Goal: Communication & Community: Answer question/provide support

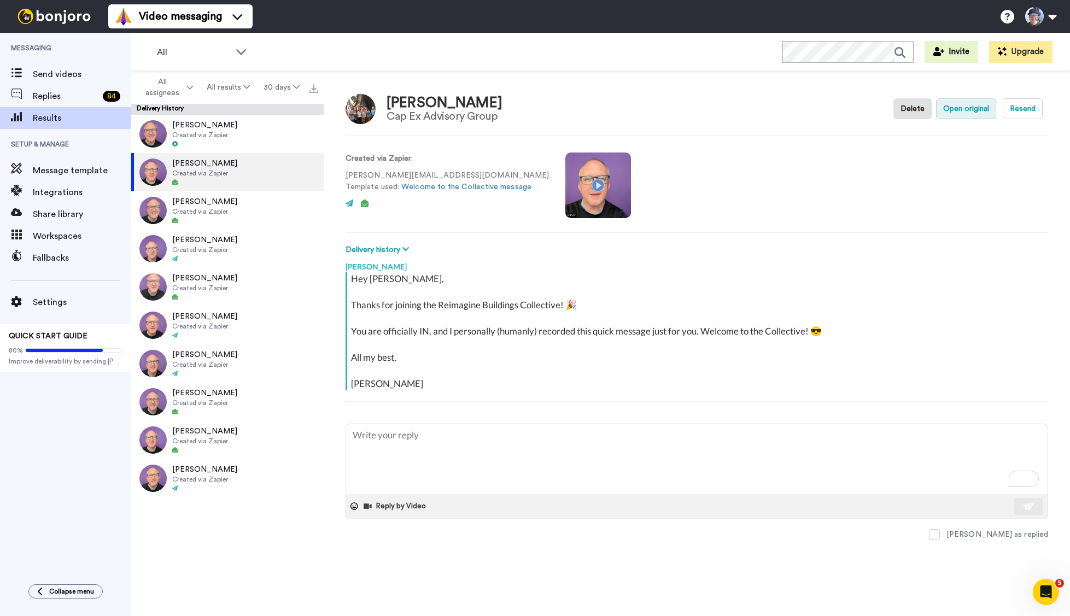
click at [966, 103] on button "Open original" at bounding box center [966, 108] width 60 height 21
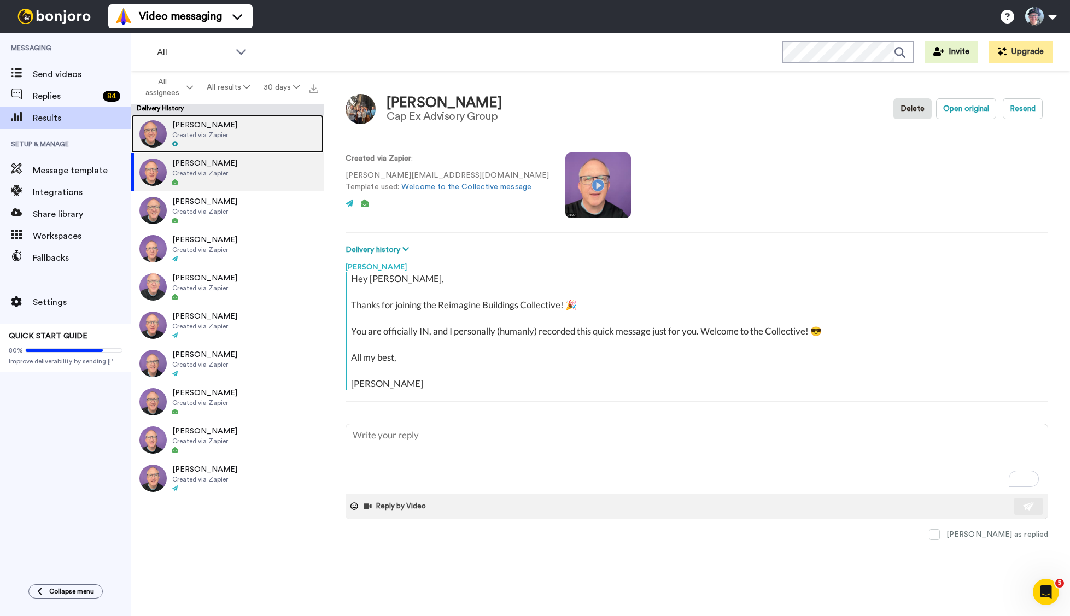
click at [205, 129] on span "[PERSON_NAME]" at bounding box center [204, 125] width 65 height 11
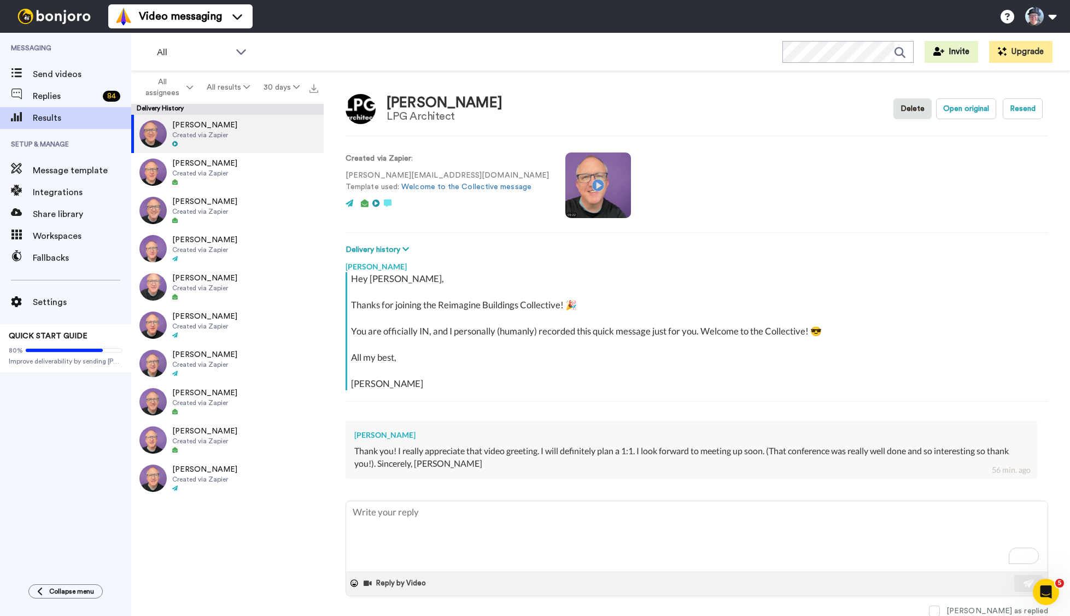
scroll to position [33, 0]
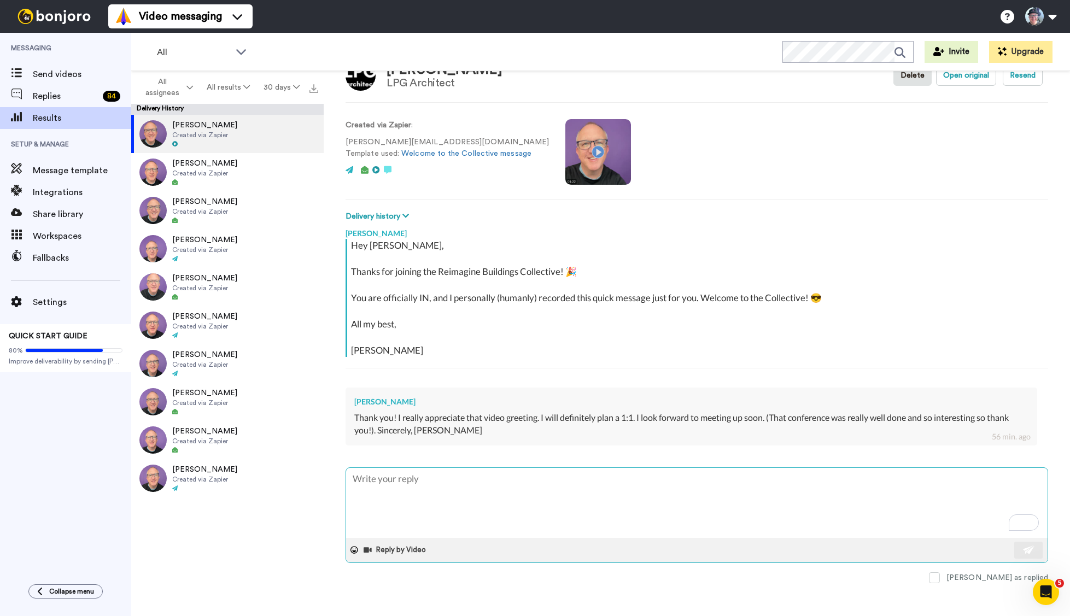
click at [418, 482] on textarea "To enrich screen reader interactions, please activate Accessibility in Grammarl…" at bounding box center [697, 503] width 702 height 70
type textarea "x"
type textarea "A"
type textarea "x"
type textarea "Aw"
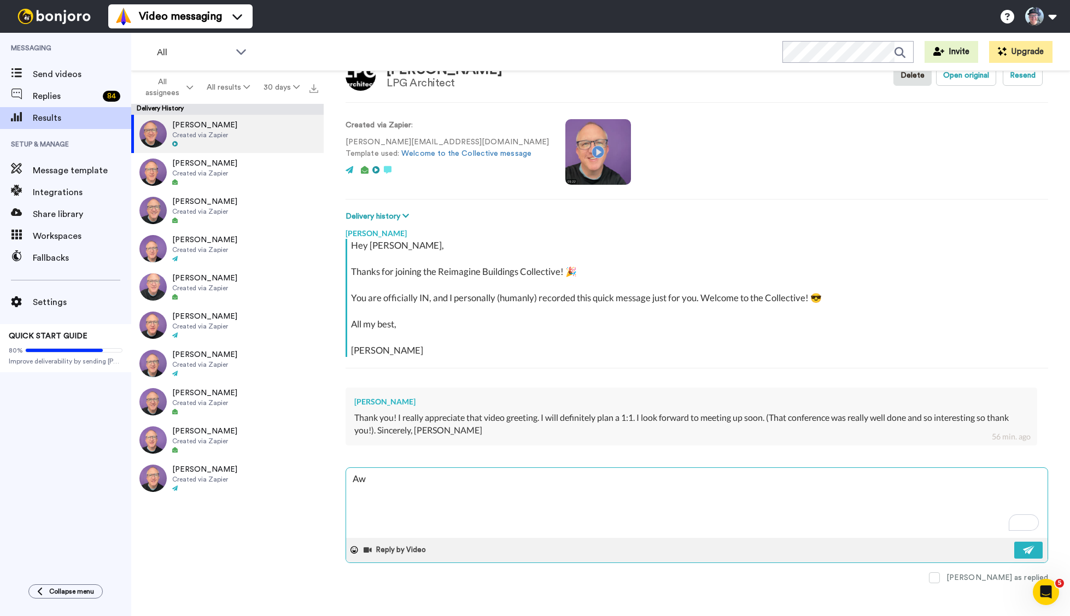
type textarea "x"
type textarea "Awe"
type textarea "x"
type textarea "Awes"
type textarea "x"
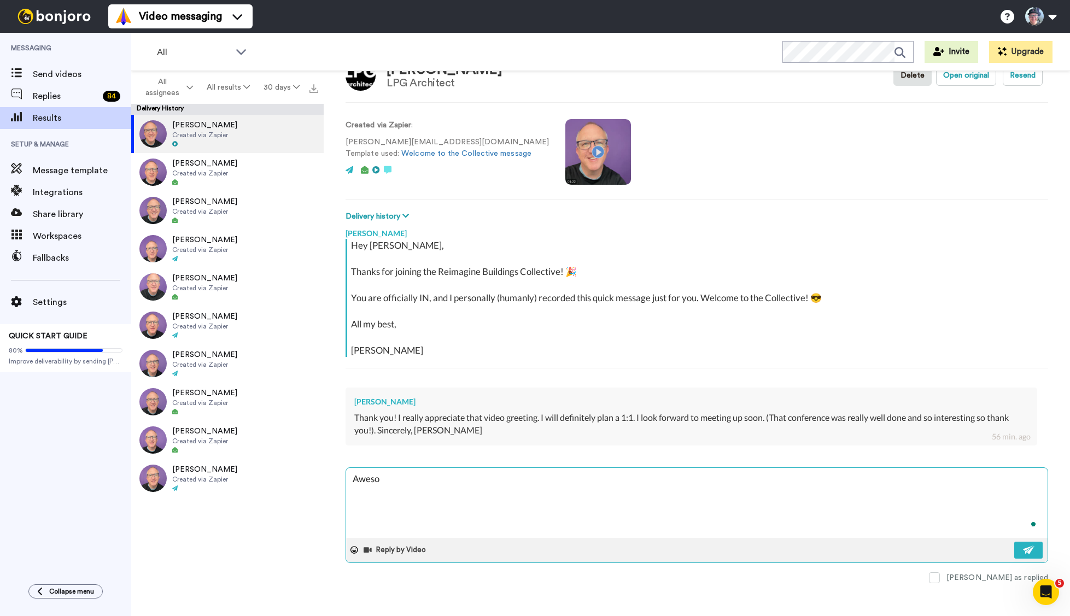
type textarea "Awesom"
type textarea "x"
type textarea "Awesome"
type textarea "x"
type textarea "Awesome!"
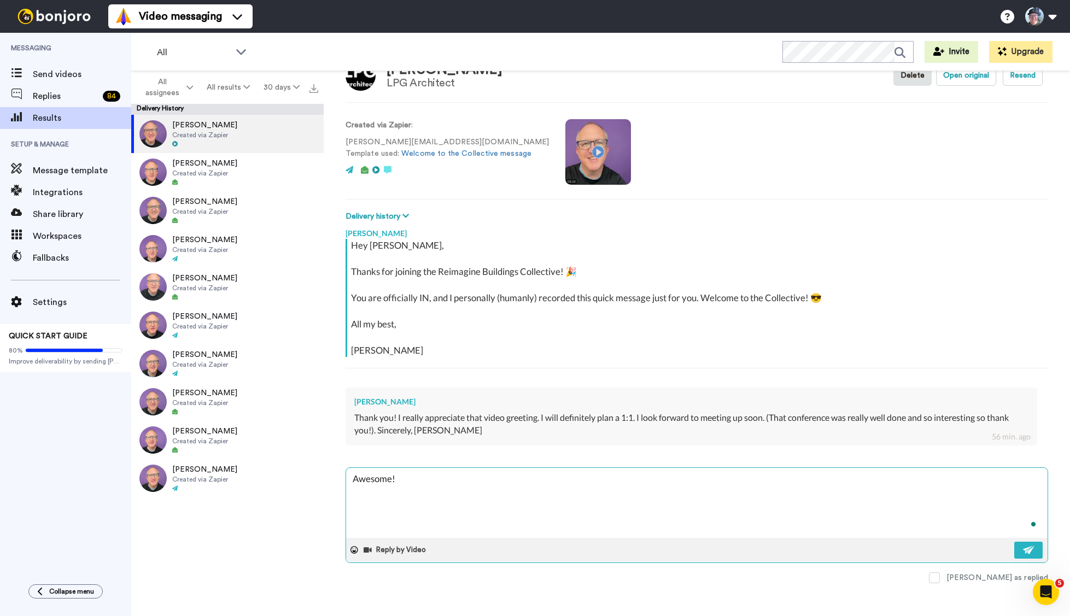
type textarea "x"
type textarea "Awesome!"
type textarea "x"
type textarea "Awesome! S"
type textarea "x"
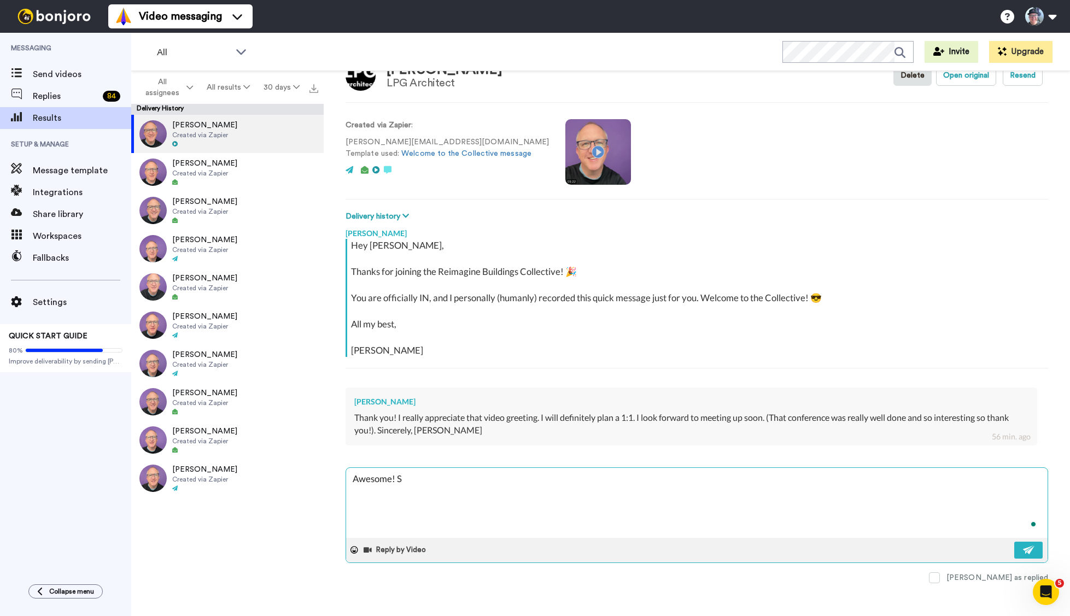
type textarea "Awesome! So"
type textarea "x"
type textarea "Awesome! So"
type textarea "x"
type textarea "Awesome! So g"
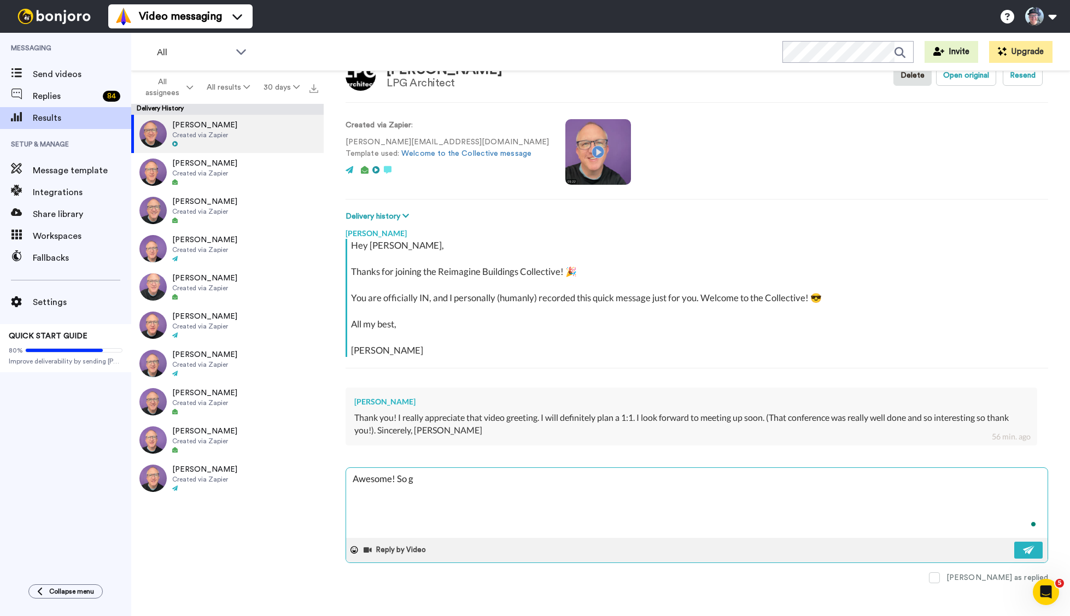
type textarea "x"
type textarea "Awesome! So gl"
type textarea "x"
type textarea "Awesome! So gla"
type textarea "x"
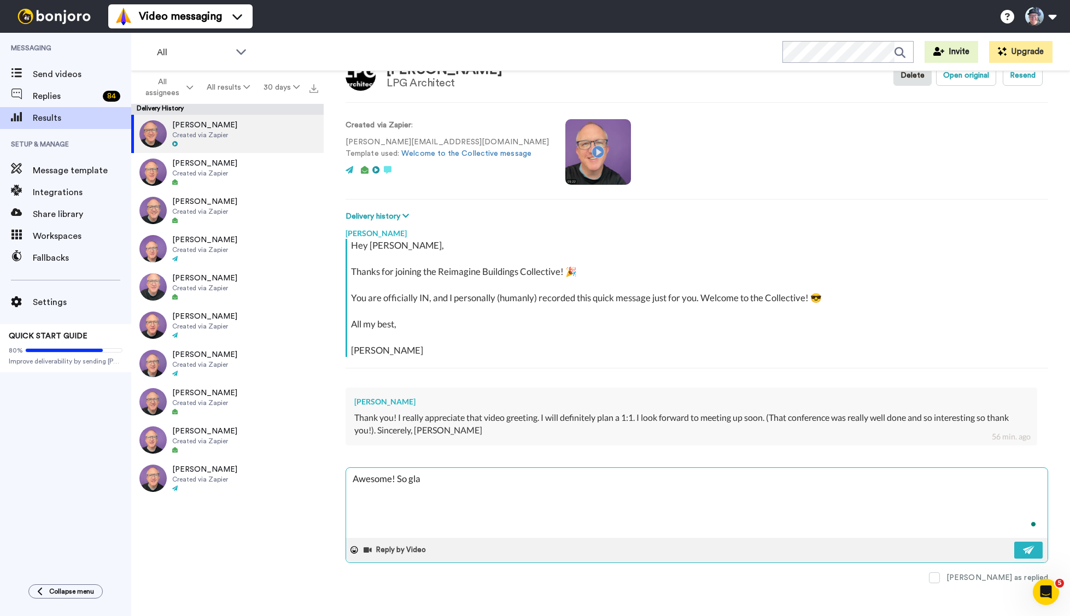
type textarea "Awesome! So glad"
type textarea "x"
type textarea "Awesome! So glad"
type textarea "x"
type textarea "Awesome! So glad yo"
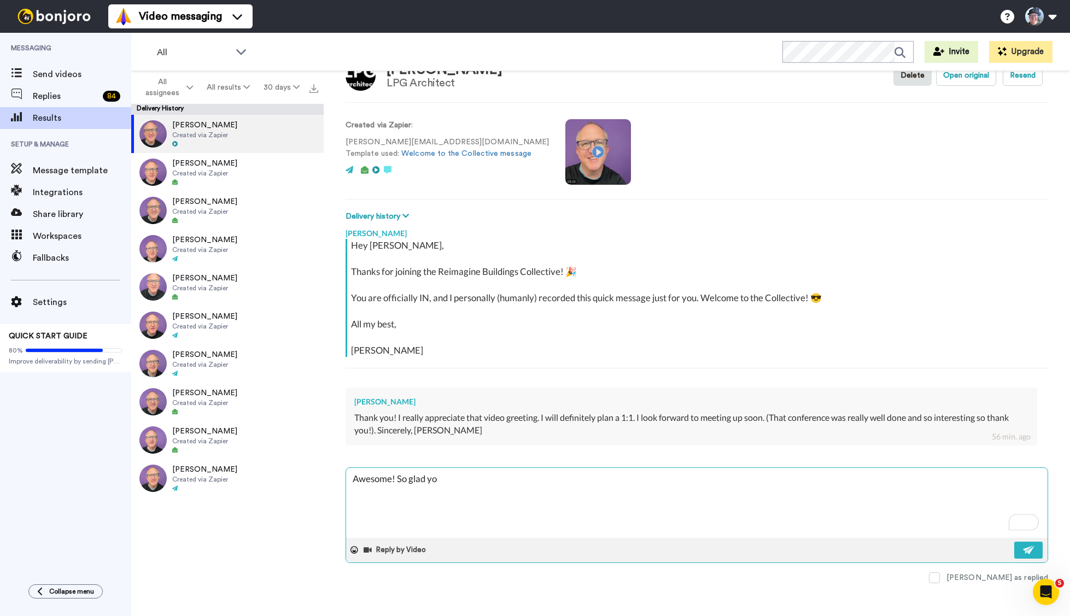
type textarea "x"
type textarea "Awesome! So glad you"
type textarea "x"
type textarea "Awesome! So glad you"
type textarea "x"
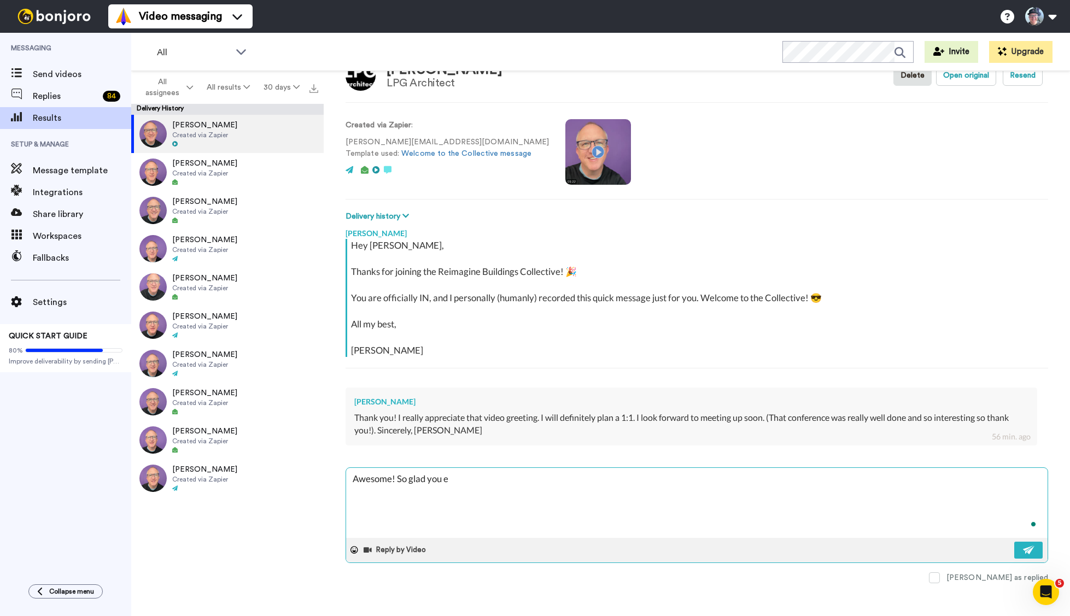
type textarea "Awesome! So glad you en"
type textarea "x"
type textarea "Awesome! So glad you enjo"
type textarea "x"
type textarea "Awesome! So glad you enjoe"
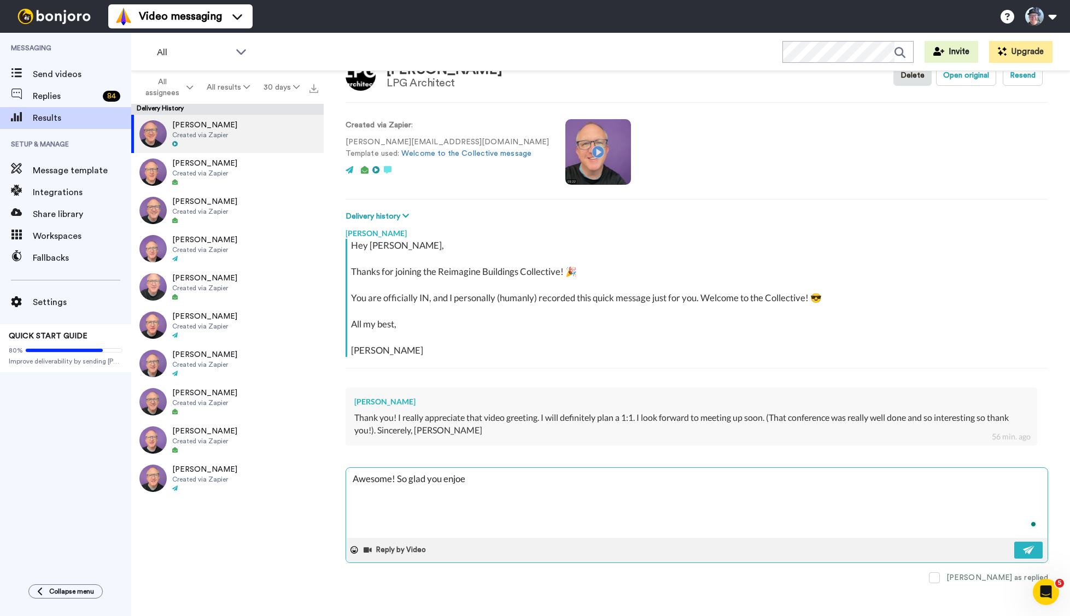
type textarea "x"
type textarea "Awesome! So glad you enjoed"
type textarea "x"
type textarea "Awesome! So glad you enjoed"
type textarea "x"
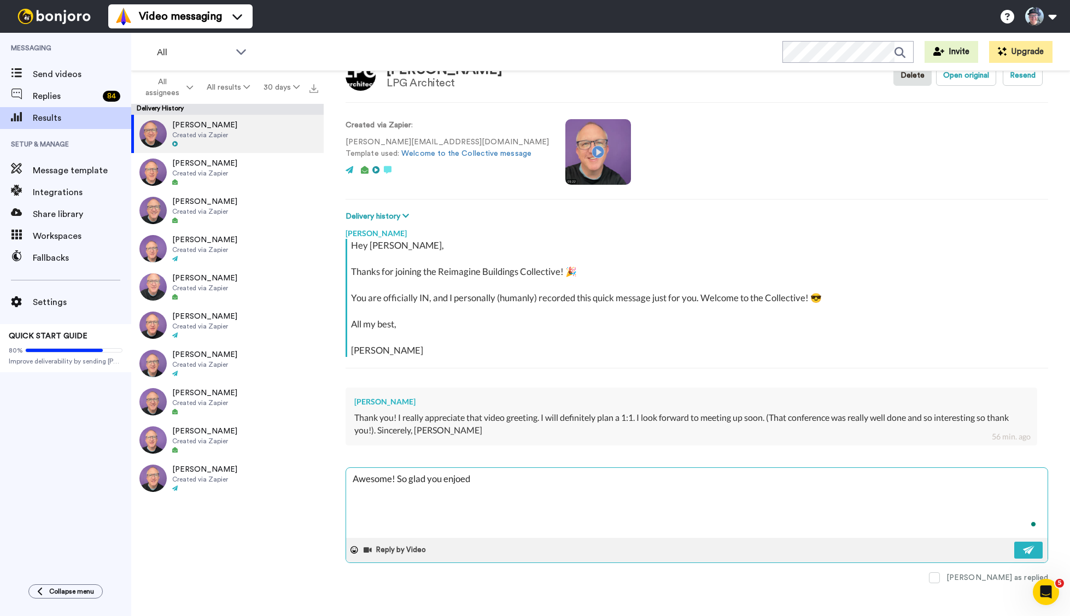
type textarea "Awesome! So glad you enjoed t"
type textarea "x"
type textarea "Awesome! So glad you enjoed th"
type textarea "x"
type textarea "Awesome! So glad you enjoed the"
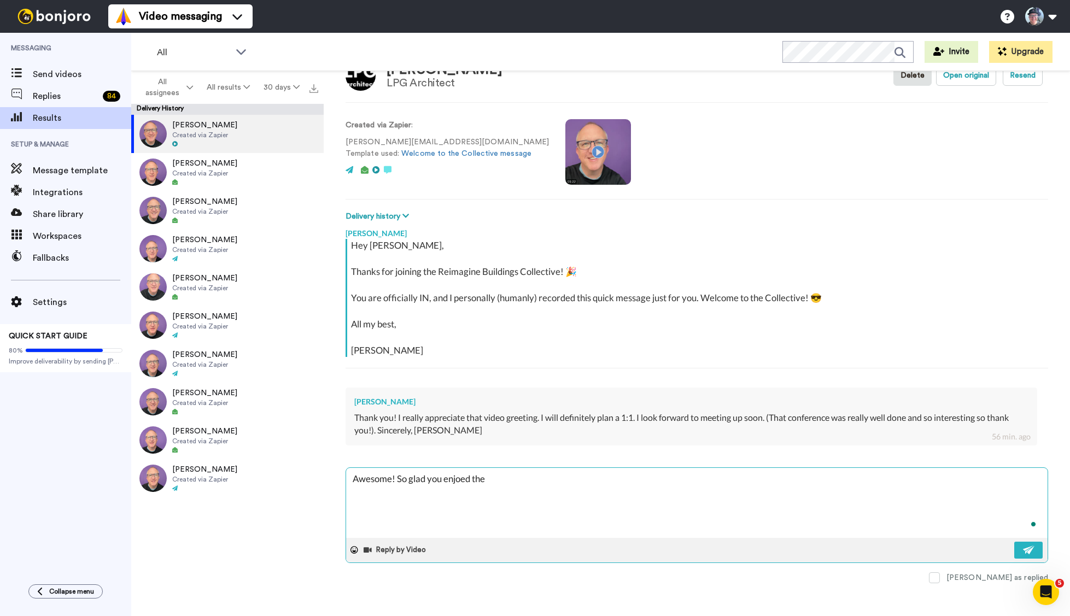
type textarea "x"
type textarea "Awesome! So glad you enjoed th"
type textarea "x"
type textarea "Awesome! So glad you enjoed t"
type textarea "x"
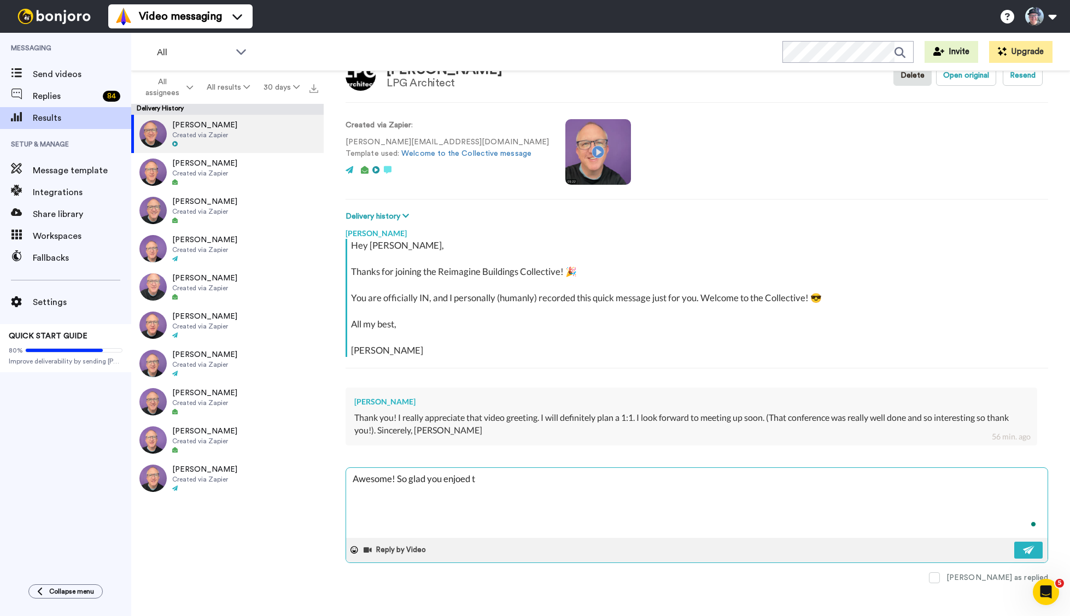
type textarea "Awesome! So glad you enjoed"
type textarea "x"
type textarea "Awesome! So glad you enjoed"
type textarea "x"
type textarea "Awesome! So glad you enjoe"
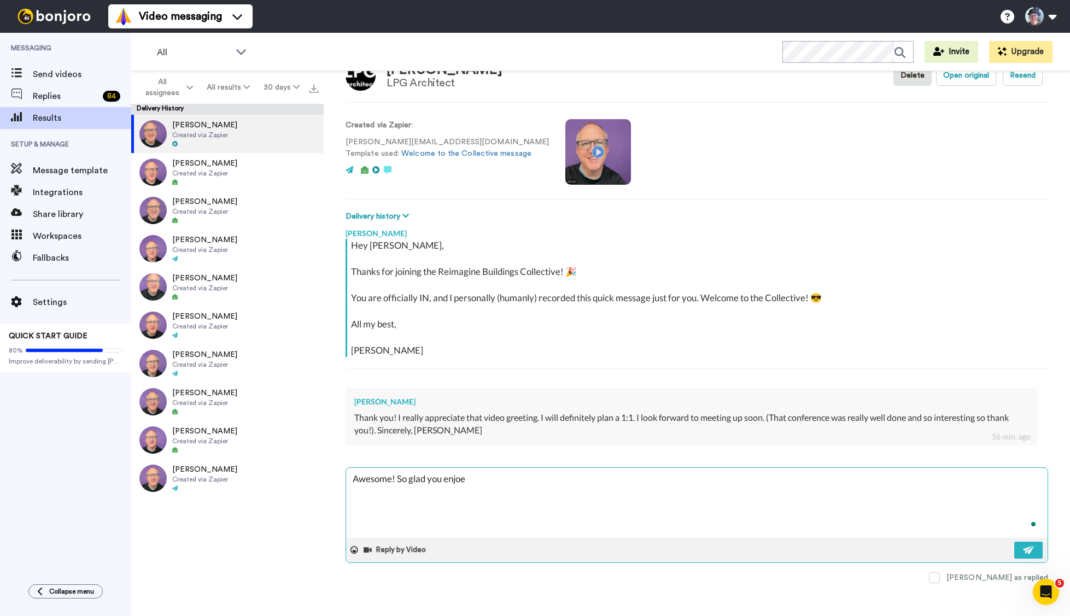
type textarea "x"
type textarea "Awesome! So glad you enjo"
type textarea "x"
type textarea "Awesome! So glad you enjoye"
type textarea "x"
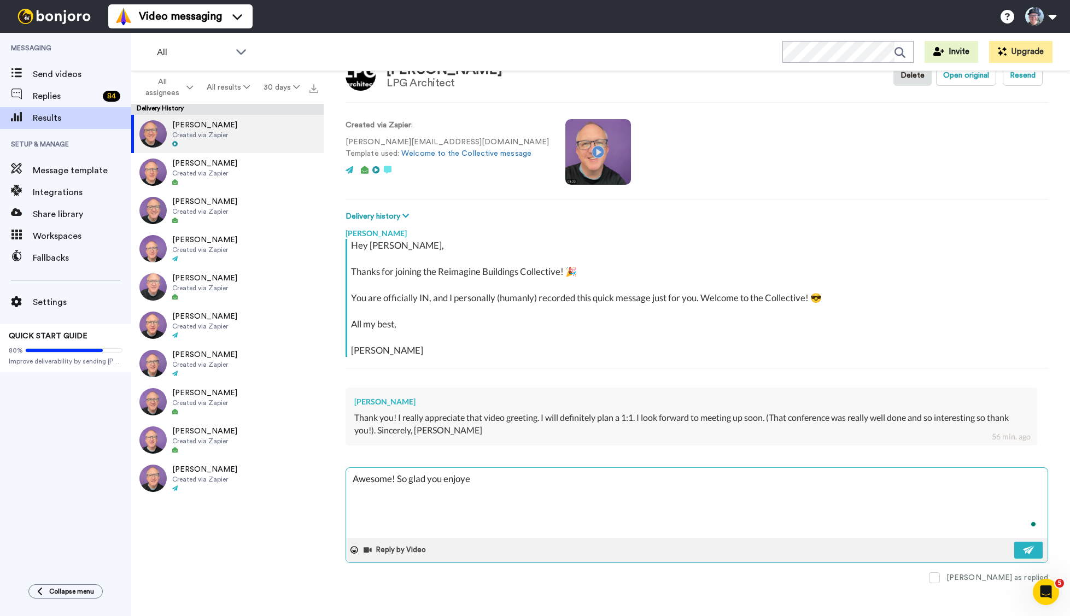
type textarea "Awesome! So glad you enjoyed"
type textarea "x"
type textarea "Awesome! So glad you enjoyed"
type textarea "x"
type textarea "Awesome! So glad you enjoyed t"
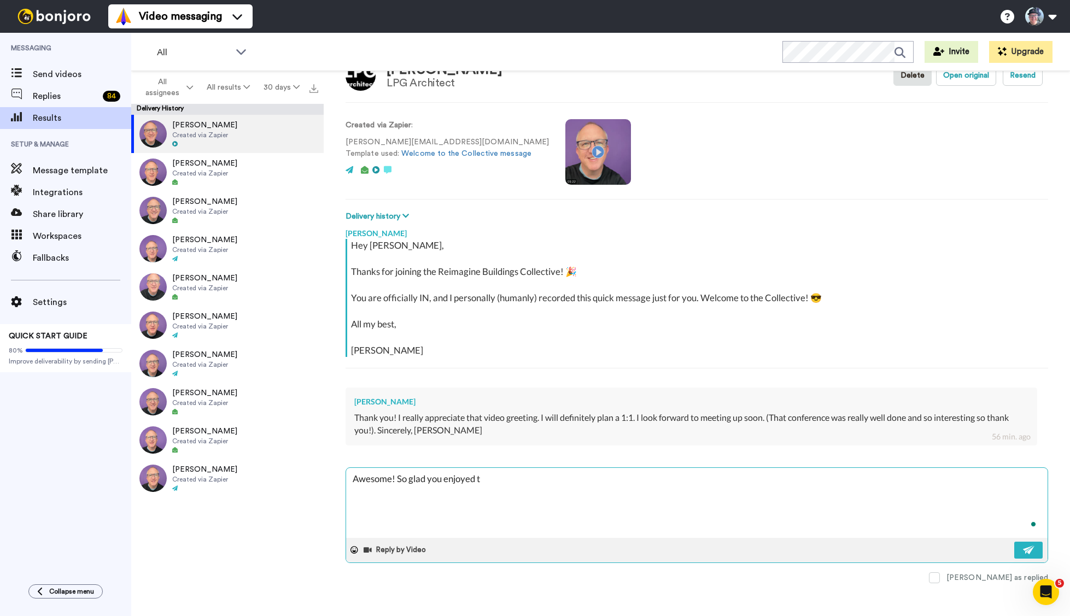
type textarea "x"
type textarea "Awesome! So glad you enjoyed the"
type textarea "x"
type textarea "Awesome! So glad you enjoyed the"
type textarea "x"
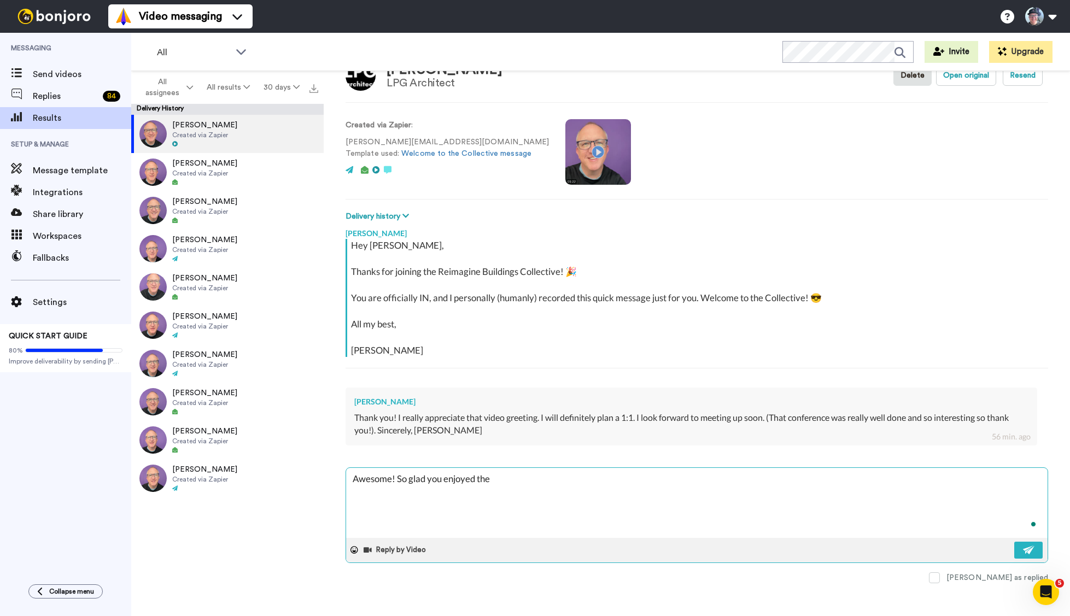
type textarea "Awesome! So glad you enjoyed the c"
type textarea "x"
type textarea "Awesome! So glad you enjoyed the con"
type textarea "x"
type textarea "Awesome! So glad you enjoyed the conf"
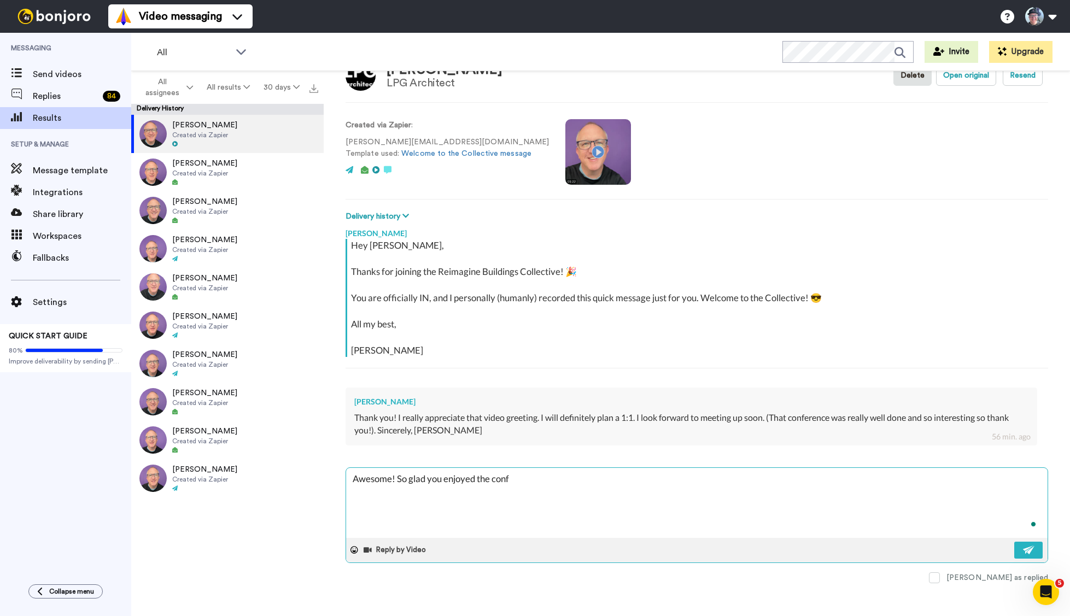
type textarea "x"
type textarea "Awesome! So glad you enjoyed the confe"
type textarea "x"
type textarea "Awesome! So glad you enjoyed the confer"
type textarea "x"
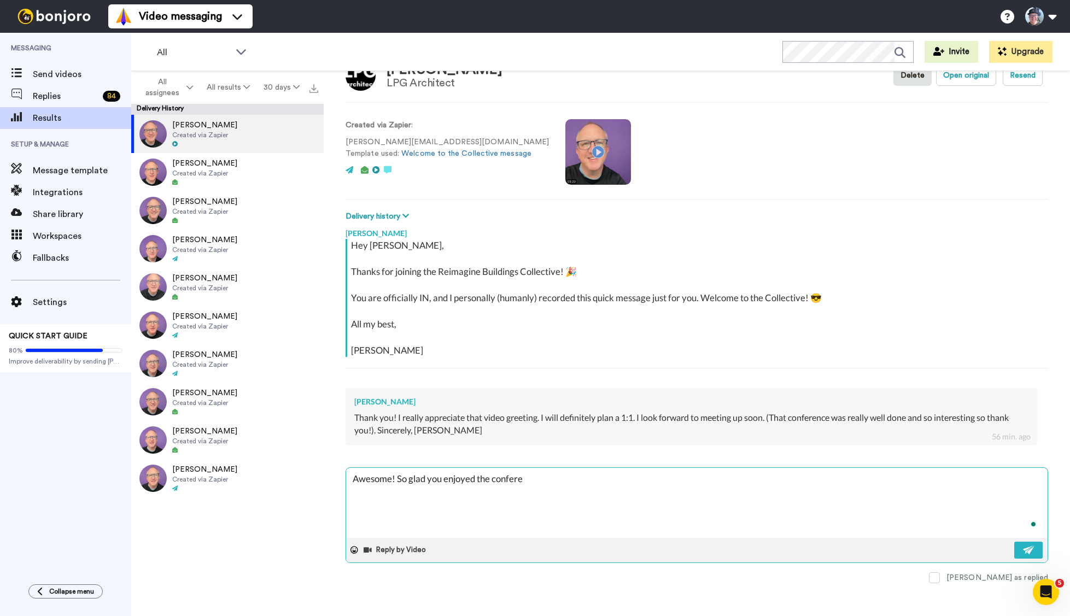
type textarea "Awesome! So glad you enjoyed the conferen"
type textarea "x"
type textarea "Awesome! So glad you enjoyed the conferenc"
type textarea "x"
type textarea "Awesome! So glad you enjoyed the conference"
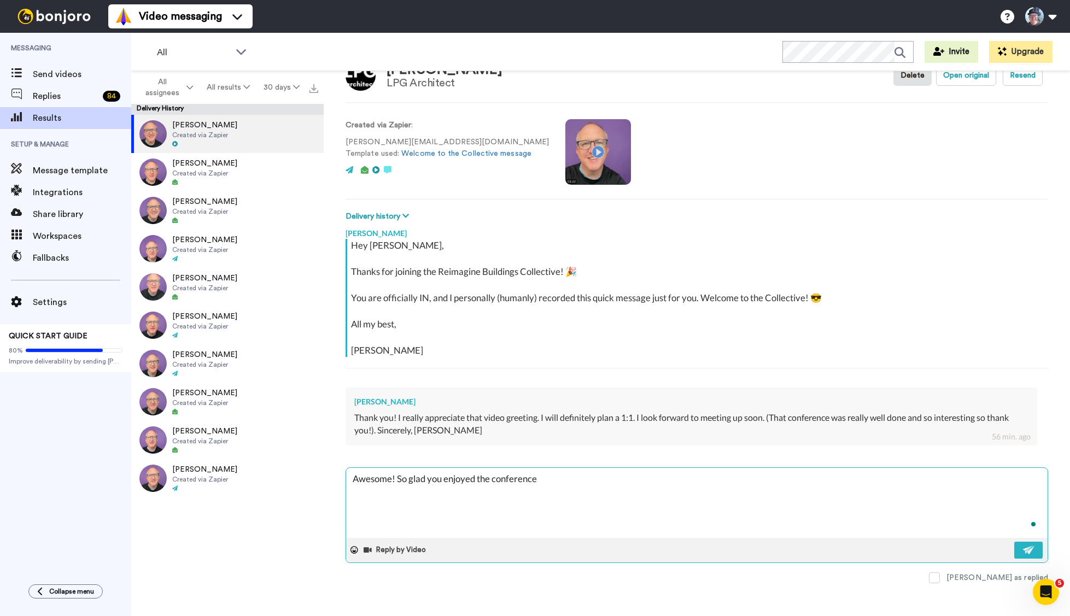
type textarea "x"
type textarea "Awesome! So glad you enjoyed the conference."
type textarea "x"
type textarea "Awesome! So glad you enjoyed the conference."
type textarea "x"
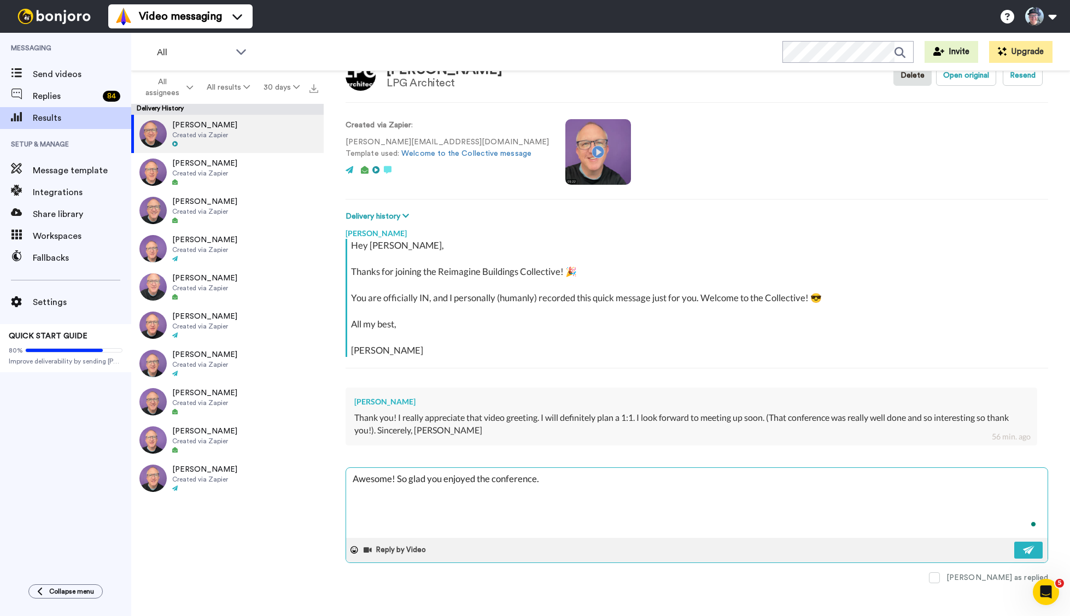
type textarea "Awesome! So glad you enjoyed the conference. a"
type textarea "x"
type textarea "Awesome! So glad you enjoyed the conference."
type textarea "x"
type textarea "Awesome! So glad you enjoyed the conference. A"
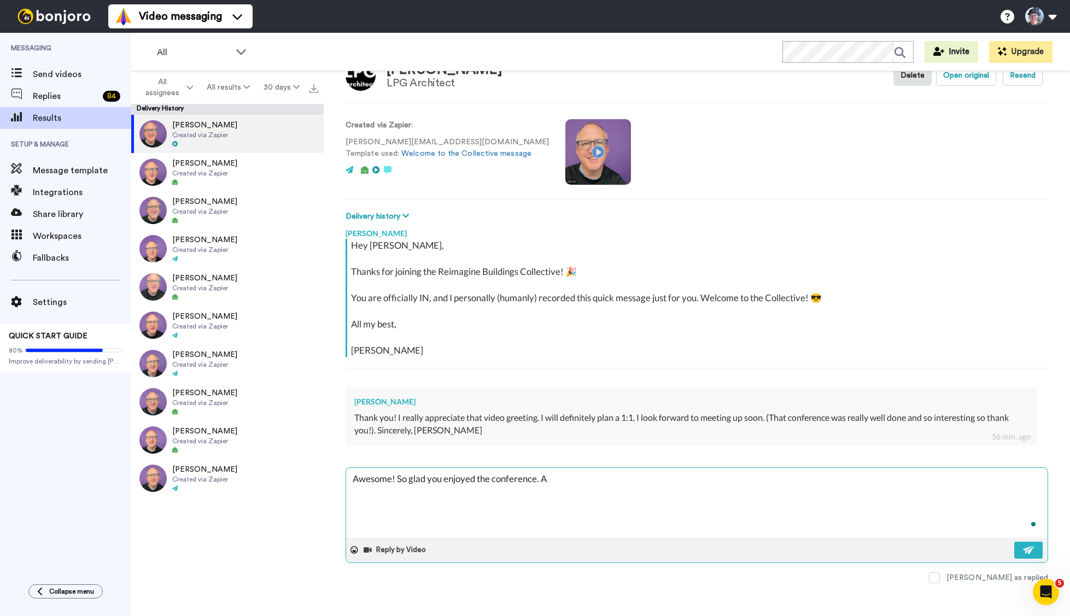
type textarea "x"
type textarea "Awesome! So glad you enjoyed the conference. An"
type textarea "x"
type textarea "Awesome! So glad you enjoyed the conference. And"
type textarea "x"
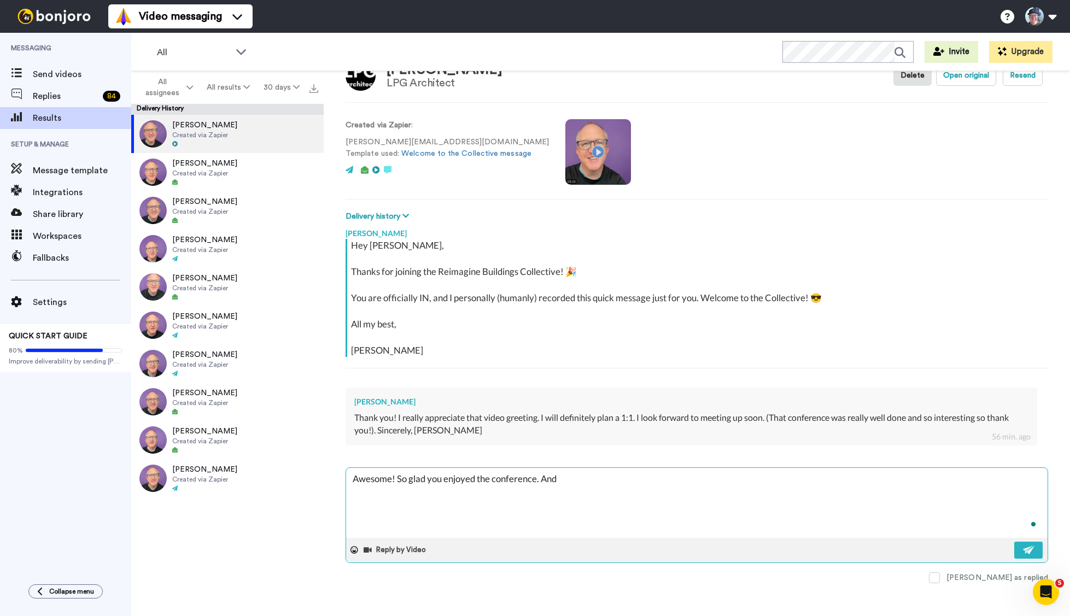
type textarea "Awesome! So glad you enjoyed the conference. And"
type textarea "x"
type textarea "Awesome! So glad you enjoyed the conference. And l"
type textarea "x"
type textarea "Awesome! So glad you enjoyed the conference. And lo"
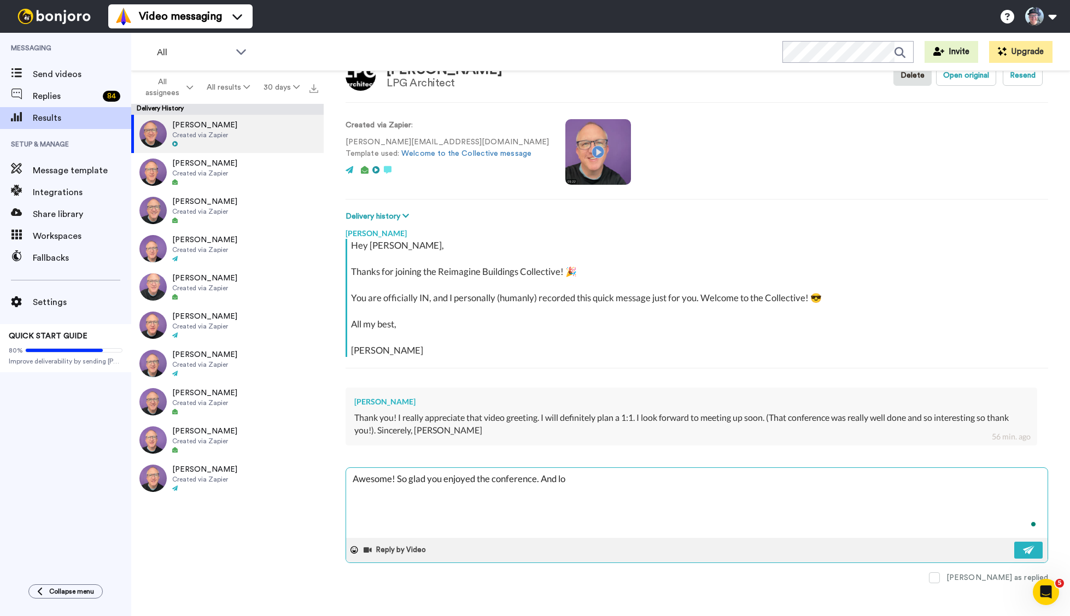
type textarea "x"
type textarea "Awesome! So glad you enjoyed the conference. And loo"
type textarea "x"
type textarea "Awesome! So glad you enjoyed the conference. And look"
type textarea "x"
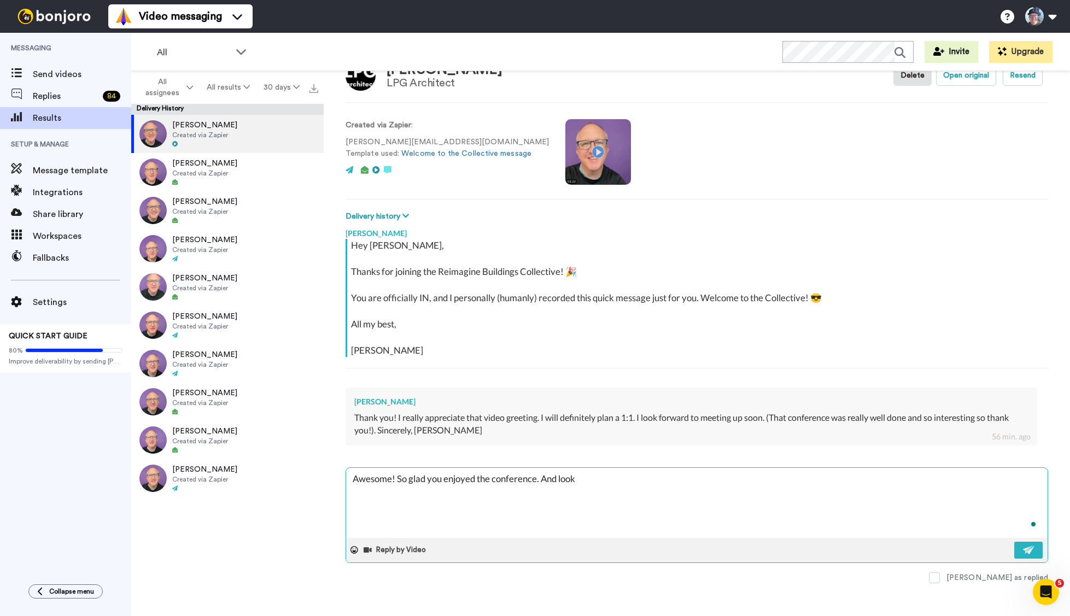
type textarea "Awesome! So glad you enjoyed the conference. And looki"
type textarea "x"
type textarea "Awesome! So glad you enjoyed the conference. And looking"
type textarea "x"
type textarea "Awesome! So glad you enjoyed the conference. And looking"
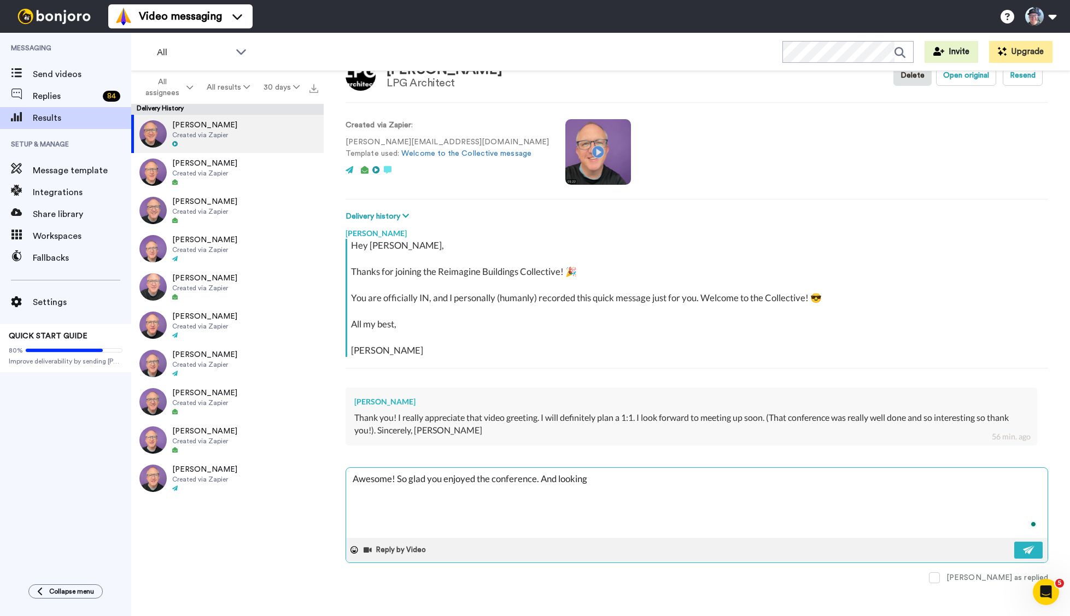
type textarea "x"
type textarea "Awesome! So glad you enjoyed the conference. And looking fo"
type textarea "x"
type textarea "Awesome! So glad you enjoyed the conference. And looking for"
type textarea "x"
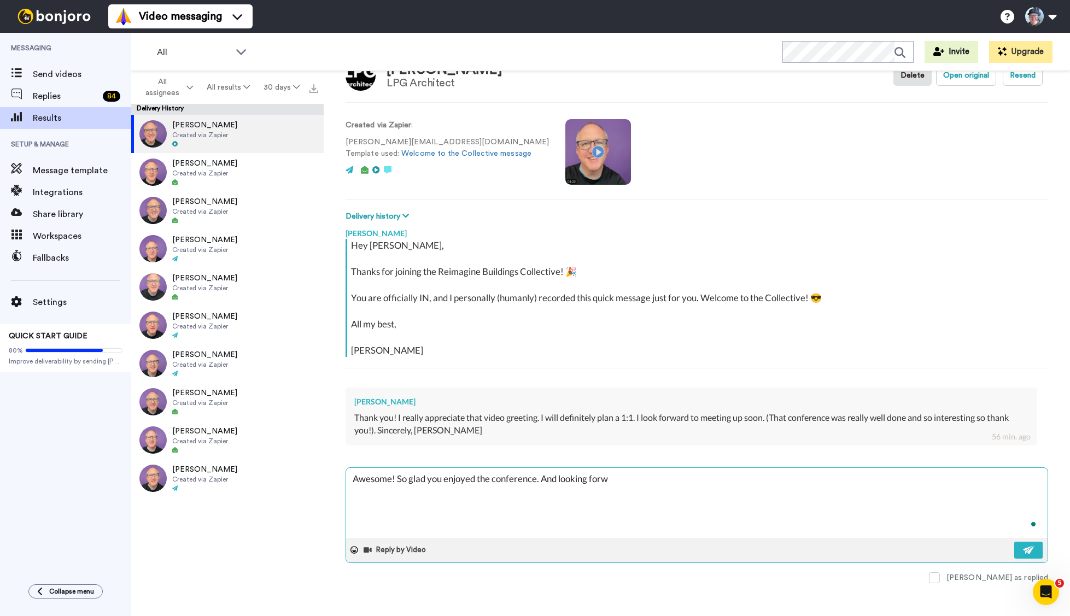
type textarea "Awesome! So glad you enjoyed the conference. And looking forwa"
type textarea "x"
type textarea "Awesome! So glad you enjoyed the conference. And looking forwar"
type textarea "x"
type textarea "Awesome! So glad you enjoyed the conference. And looking forward"
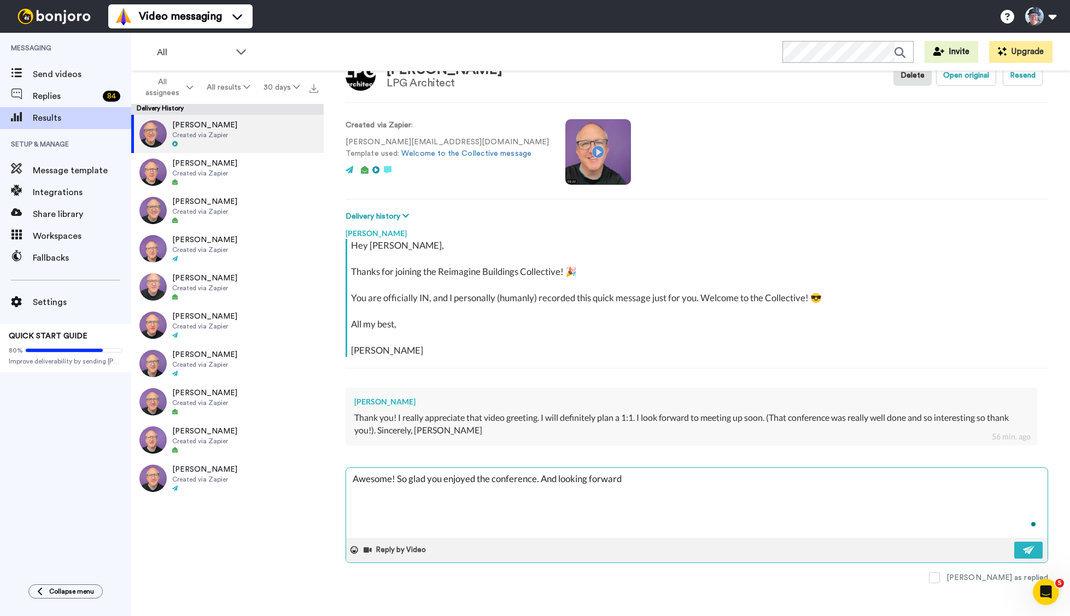
type textarea "x"
type textarea "Awesome! So glad you enjoyed the conference. And looking forward"
type textarea "x"
type textarea "Awesome! So glad you enjoyed the conference. And looking forward t"
type textarea "x"
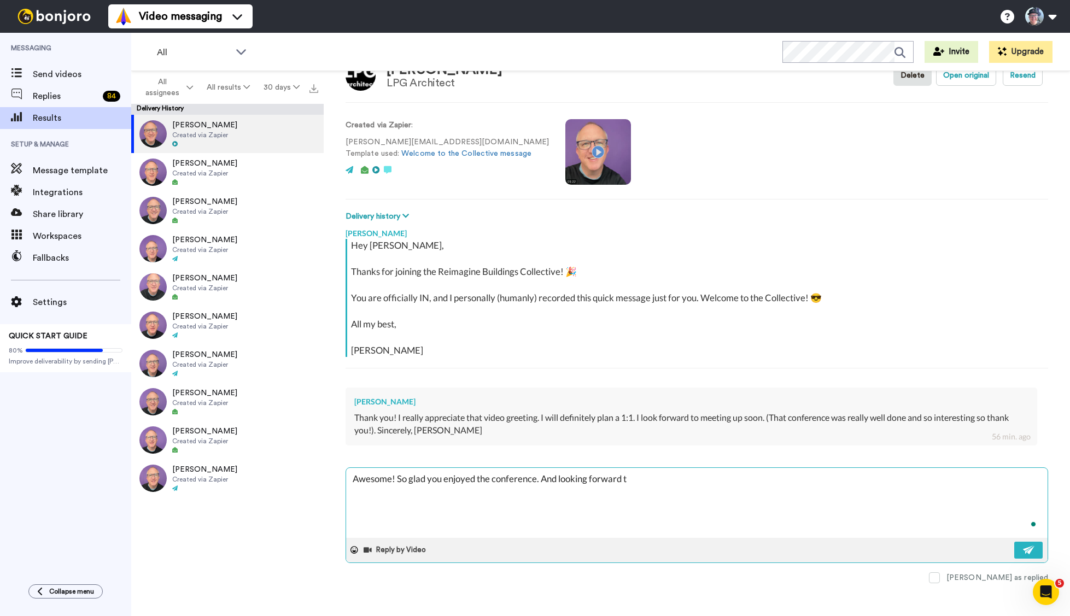
type textarea "Awesome! So glad you enjoyed the conference. And looking forward to"
type textarea "x"
type textarea "Awesome! So glad you enjoyed the conference. And looking forward to"
type textarea "x"
type textarea "Awesome! So glad you enjoyed the conference. And looking forward to co"
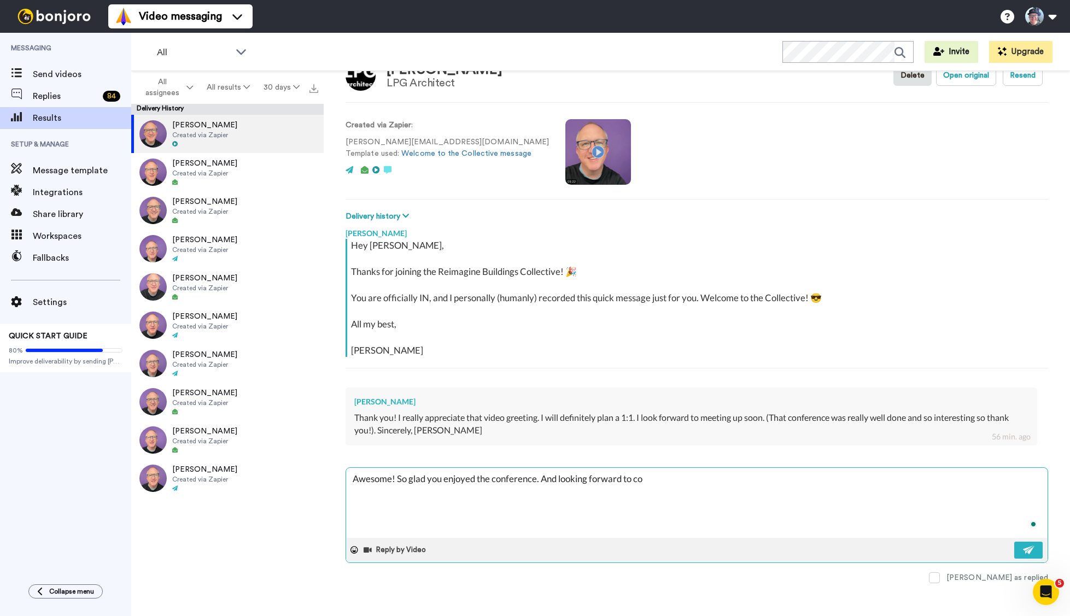
type textarea "x"
type textarea "Awesome! So glad you enjoyed the conference. And looking forward to con"
type textarea "x"
type textarea "Awesome! So glad you enjoyed the conference. And looking forward to conn"
type textarea "x"
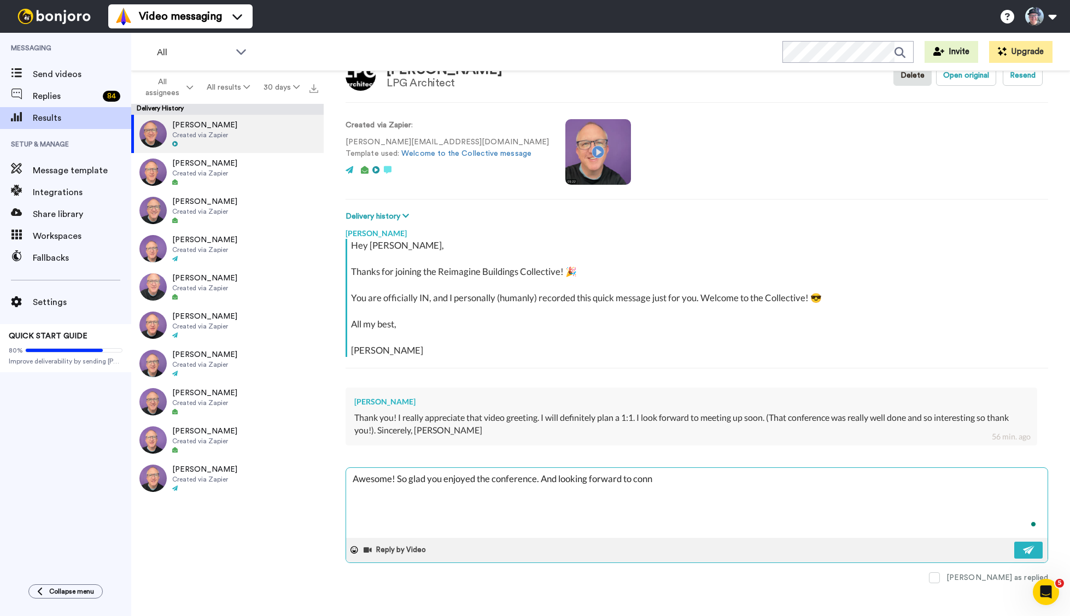
type textarea "Awesome! So glad you enjoyed the conference. And looking forward to conne"
type textarea "x"
type textarea "Awesome! So glad you enjoyed the conference. And looking forward to connec"
type textarea "x"
type textarea "Awesome! So glad you enjoyed the conference. And looking forward to connect"
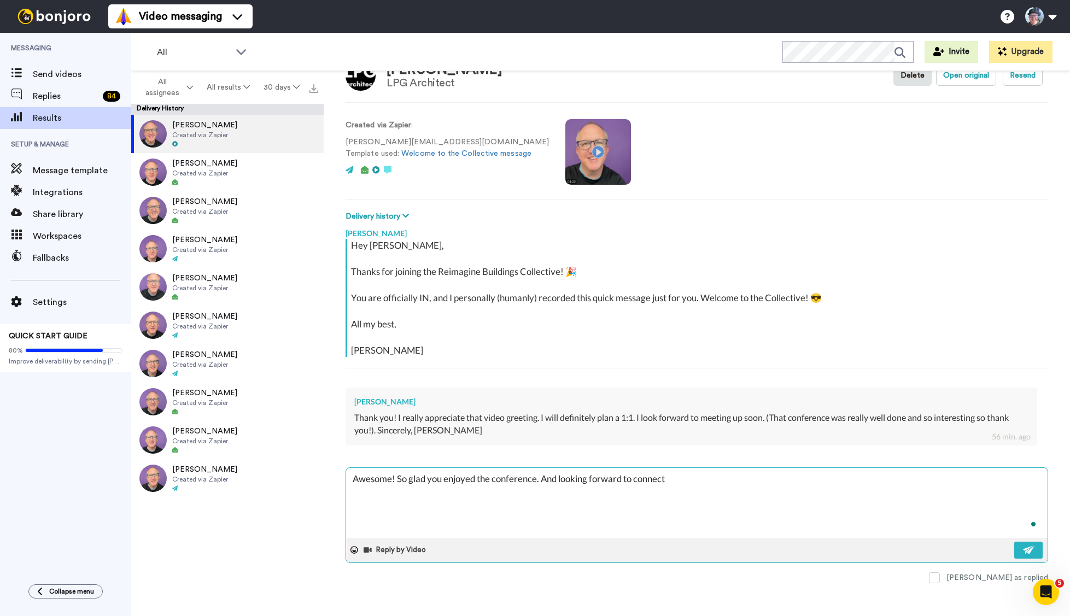
type textarea "x"
type textarea "Awesome! So glad you enjoyed the conference. And looking forward to connecti"
type textarea "x"
type textarea "Awesome! So glad you enjoyed the conference. And looking forward to connectin"
type textarea "x"
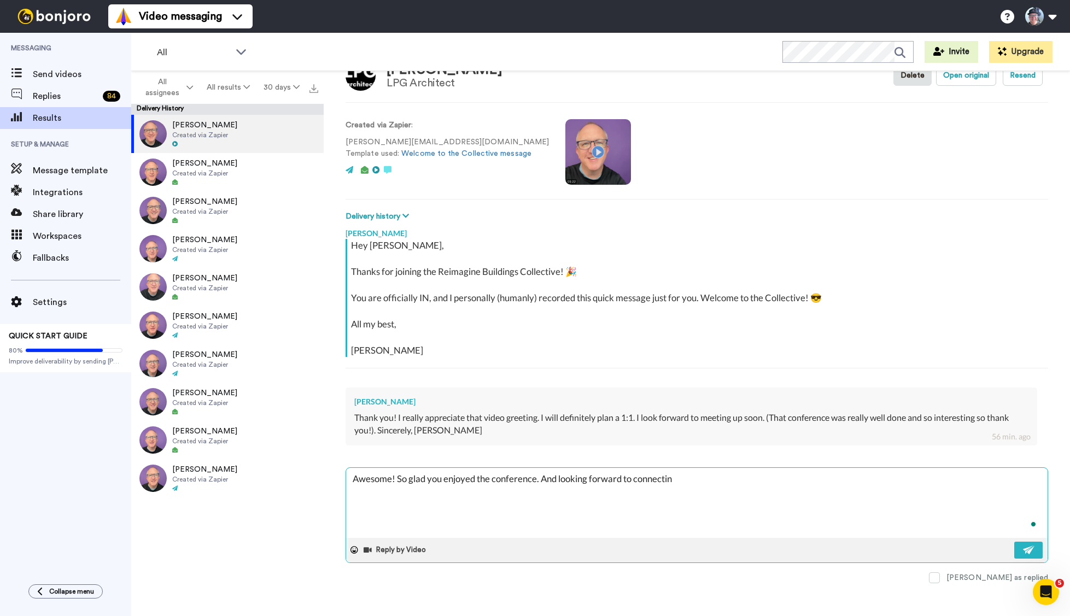
type textarea "Awesome! So glad you enjoyed the conference. And looking forward to connecting"
type textarea "x"
type textarea "Awesome! So glad you enjoyed the conference. And looking forward to connecting"
type textarea "x"
type textarea "Awesome! So glad you enjoyed the conference. And looking forward to connecting …"
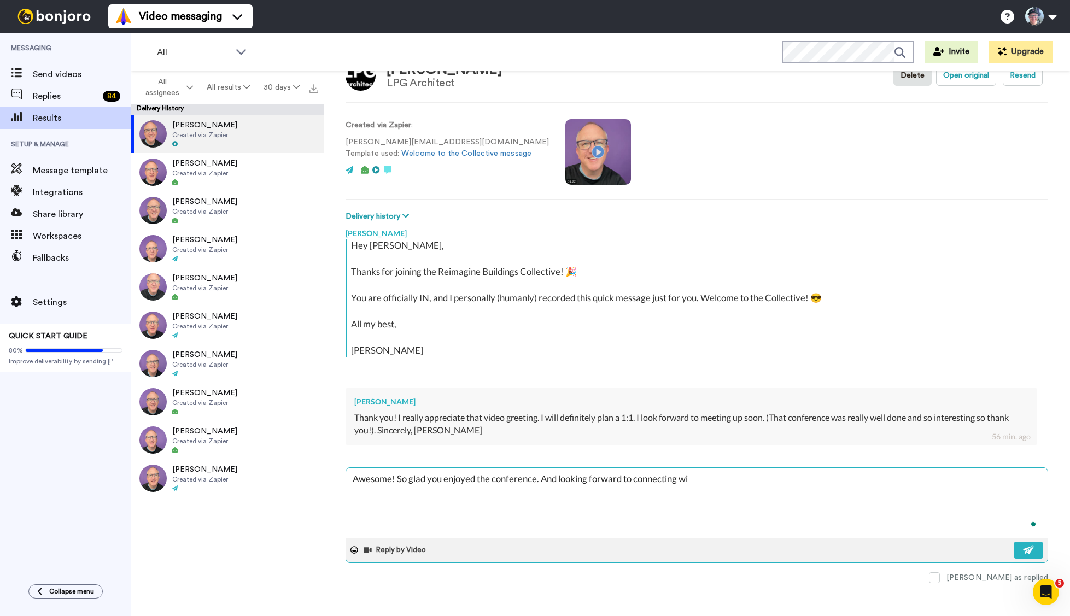
type textarea "x"
type textarea "Awesome! So glad you enjoyed the conference. And looking forward to connecting …"
type textarea "x"
type textarea "Awesome! So glad you enjoyed the conference. And looking forward to connecting …"
type textarea "x"
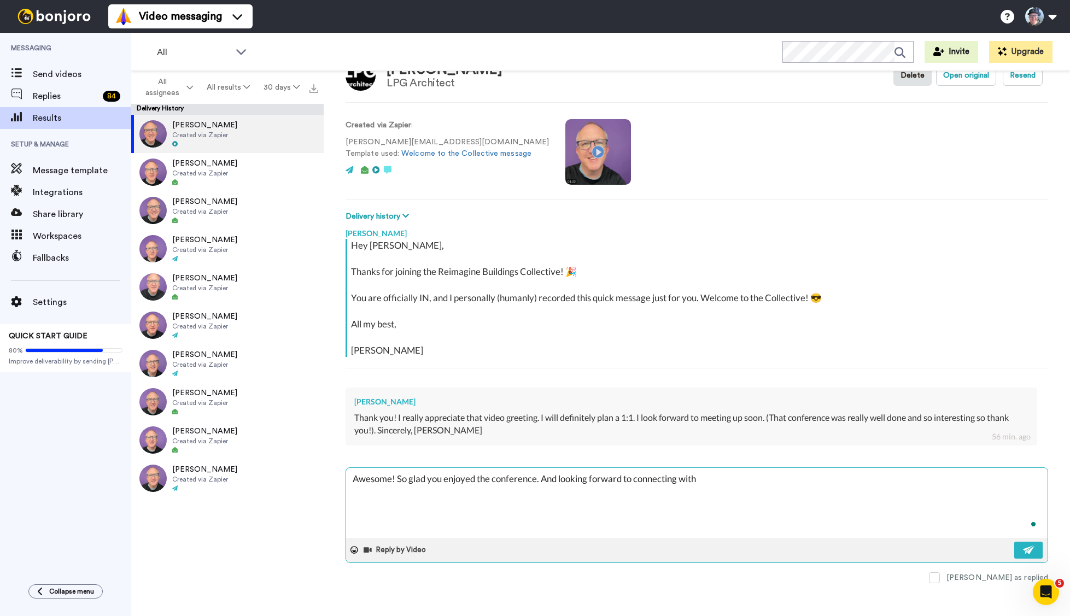
type textarea "Awesome! So glad you enjoyed the conference. And looking forward to connecting …"
type textarea "x"
type textarea "Awesome! So glad you enjoyed the conference. And looking forward to connecting …"
type textarea "x"
type textarea "Awesome! So glad you enjoyed the conference. And looking forward to connecting w"
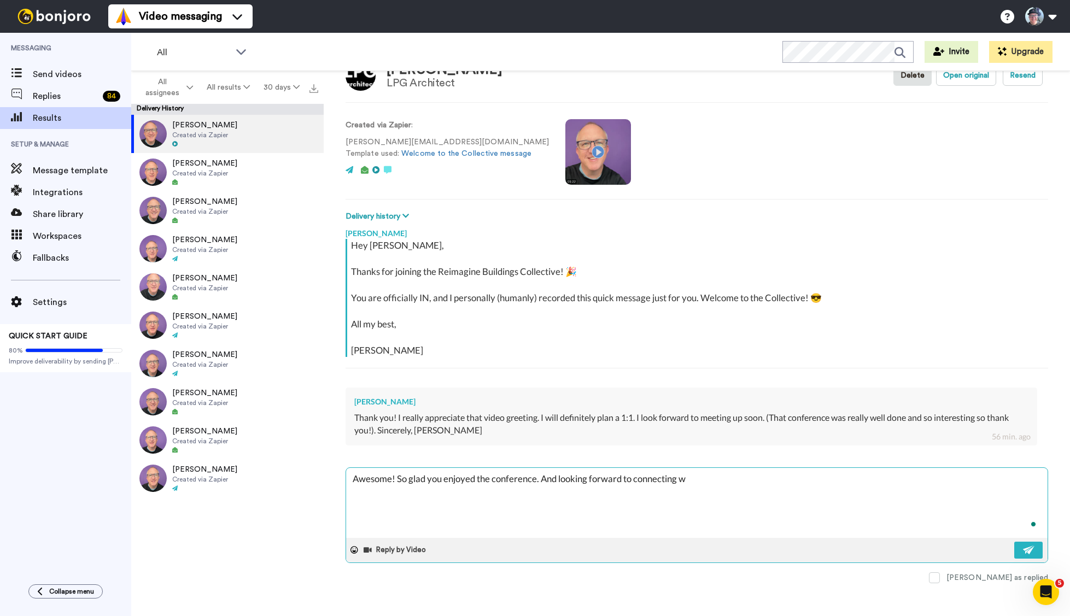
type textarea "x"
type textarea "Awesome! So glad you enjoyed the conference. And looking forward to connecting w"
type textarea "x"
type textarea "Awesome! So glad you enjoyed the conference. And looking forward to connecting …"
type textarea "x"
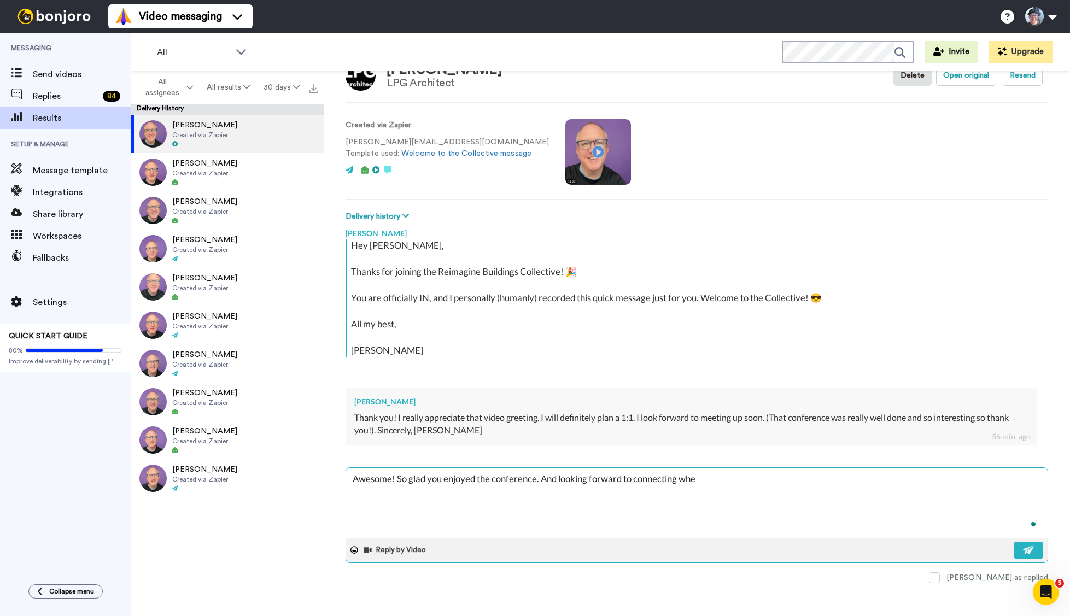
type textarea "Awesome! So glad you enjoyed the conference. And looking forward to connecting …"
type textarea "x"
type textarea "Awesome! So glad you enjoyed the conference. And looking forward to connecting …"
type textarea "x"
type textarea "Awesome! So glad you enjoyed the conference. And looking forward to connecting …"
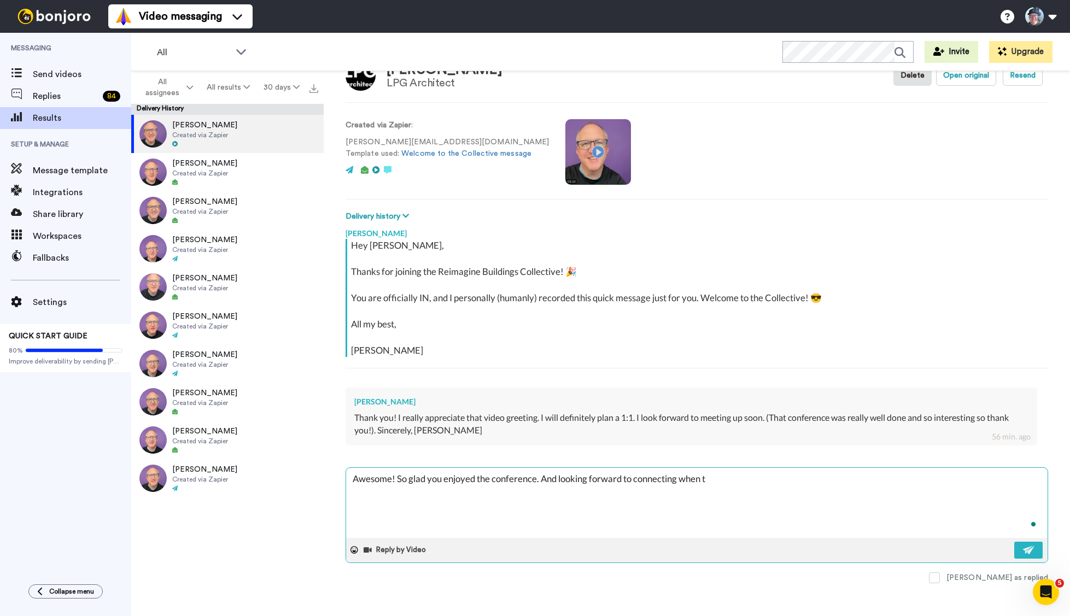
type textarea "x"
type textarea "Awesome! So glad you enjoyed the conference. And looking forward to connecting …"
type textarea "x"
type textarea "Awesome! So glad you enjoyed the conference. And looking forward to connecting …"
type textarea "x"
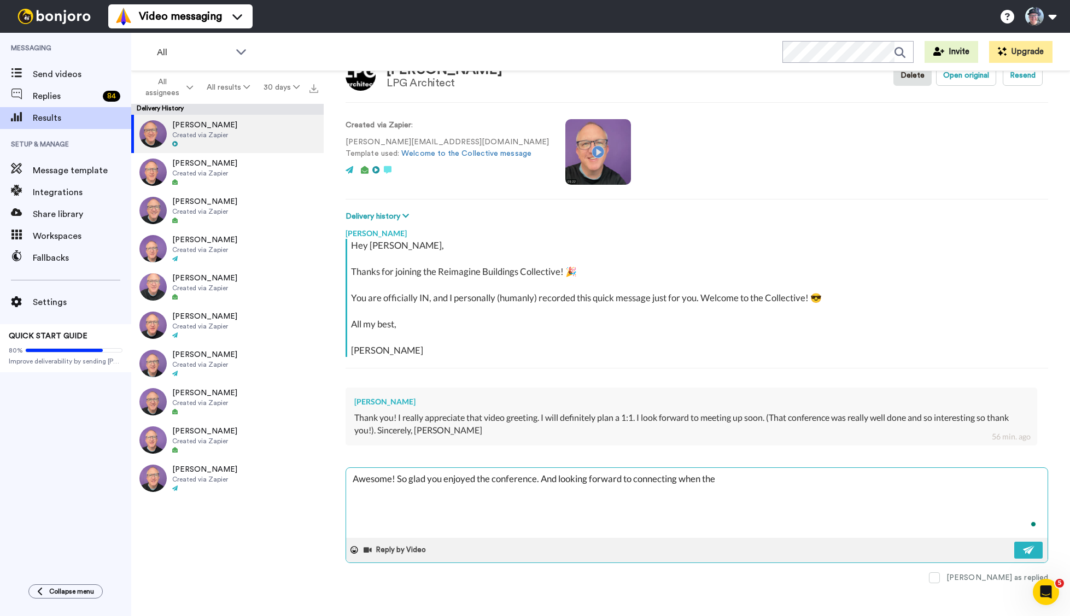
type textarea "Awesome! So glad you enjoyed the conference. And looking forward to connecting …"
type textarea "x"
type textarea "Awesome! So glad you enjoyed the conference. And looking forward to connecting …"
type textarea "x"
type textarea "Awesome! So glad you enjoyed the conference. And looking forward to connecting …"
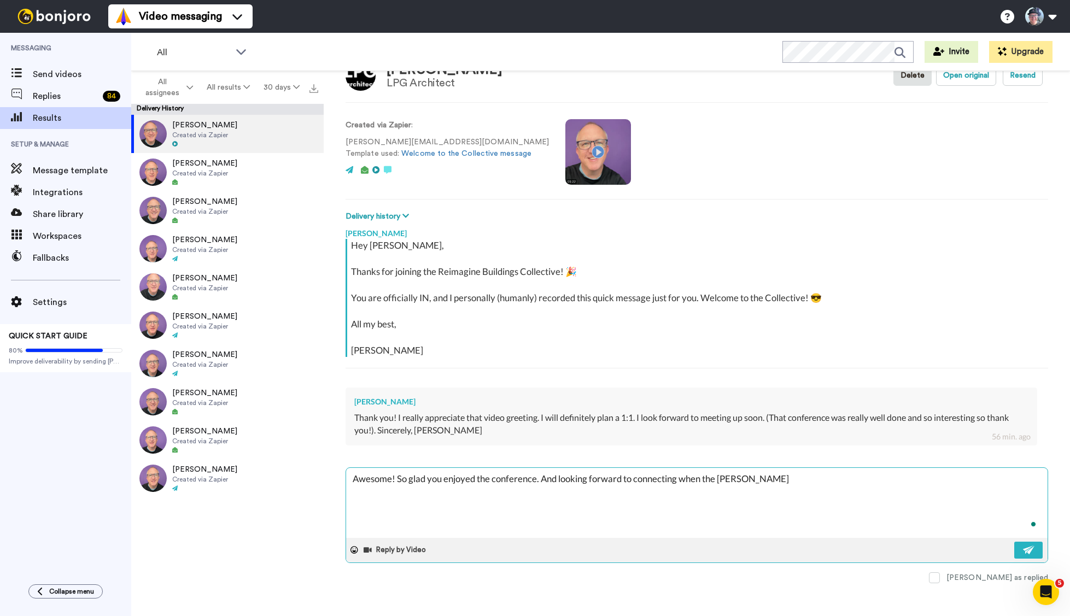
type textarea "x"
type textarea "Awesome! So glad you enjoyed the conference. And looking forward to connecting …"
type textarea "x"
type textarea "Awesome! So glad you enjoyed the conference. And looking forward to connecting …"
type textarea "x"
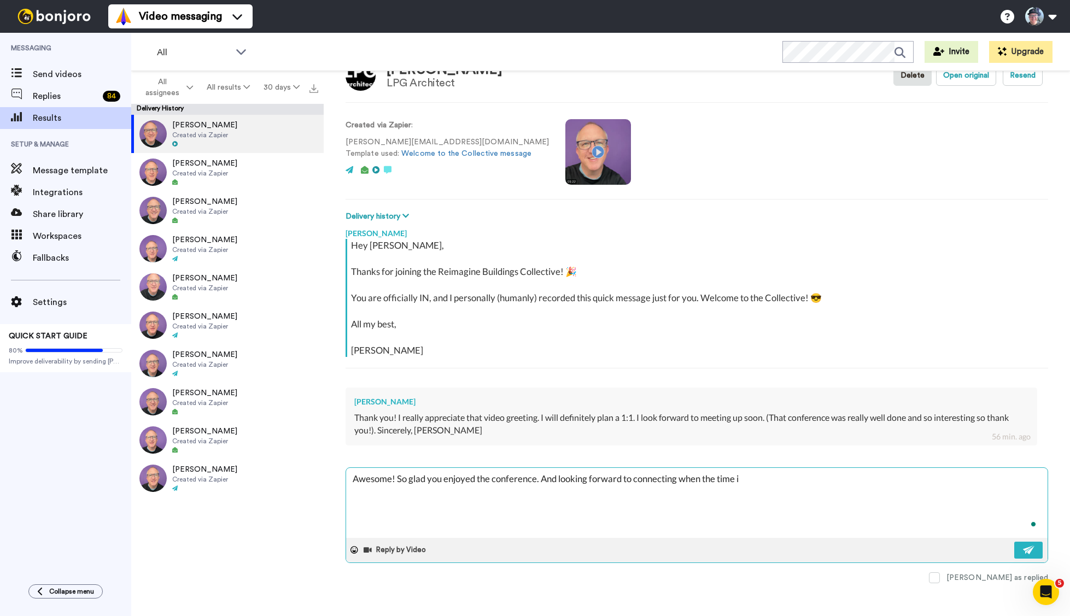
type textarea "Awesome! So glad you enjoyed the conference. And looking forward to connecting …"
click at [1034, 552] on img at bounding box center [1029, 550] width 12 height 9
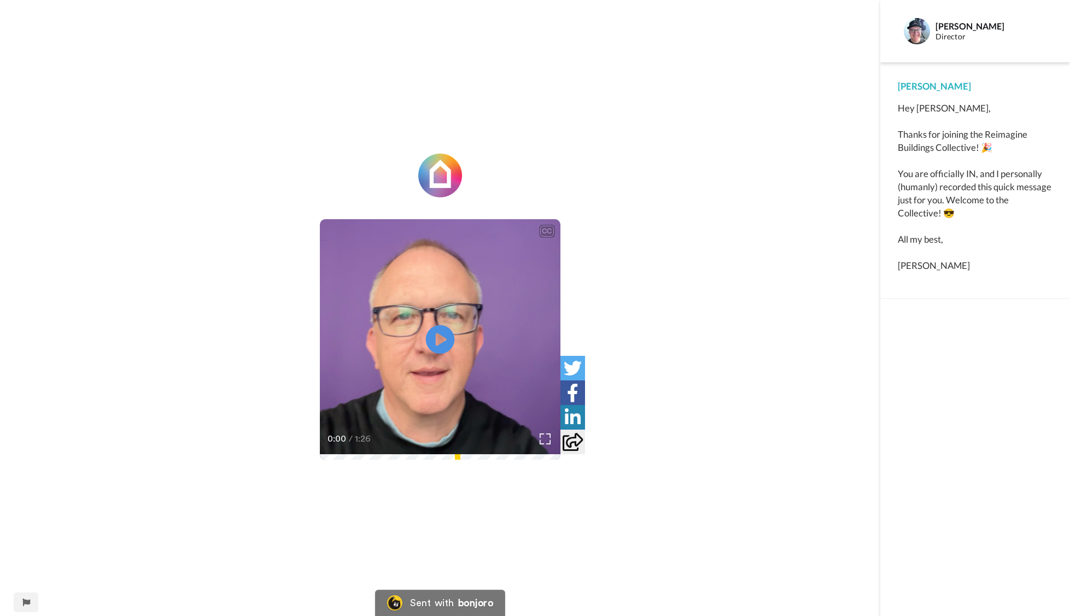
click at [434, 341] on icon at bounding box center [440, 339] width 29 height 29
click at [436, 341] on icon "Play/Pause" at bounding box center [440, 340] width 29 height 52
